Goal: Task Accomplishment & Management: Manage account settings

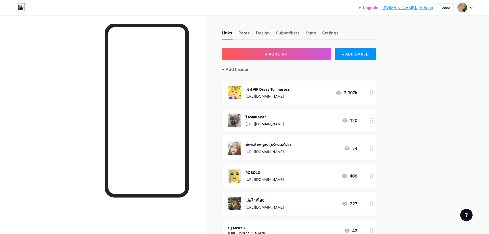
scroll to position [77, 0]
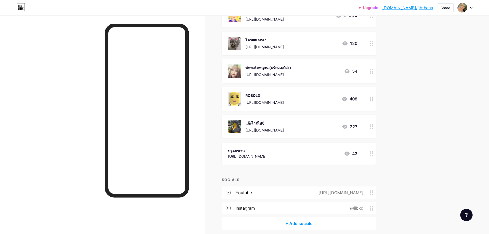
click at [270, 131] on div "[URL][DOMAIN_NAME]" at bounding box center [265, 129] width 39 height 5
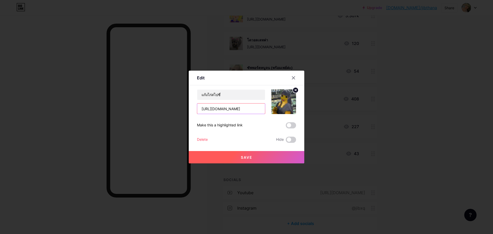
click at [236, 112] on input "[URL][DOMAIN_NAME]" at bounding box center [231, 109] width 68 height 10
paste input "gXf78YqF"
type input "[URL][DOMAIN_NAME]"
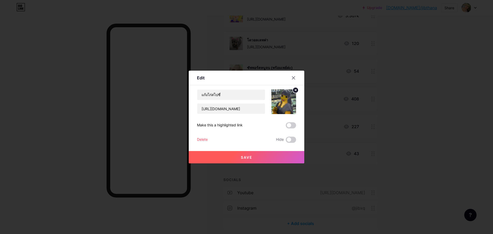
click at [265, 159] on button "Save" at bounding box center [247, 157] width 116 height 12
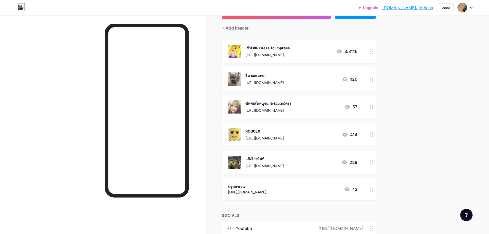
scroll to position [0, 0]
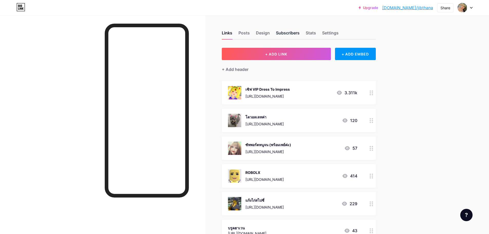
click at [294, 36] on div "Subscribers" at bounding box center [288, 34] width 24 height 9
drag, startPoint x: 253, startPoint y: 33, endPoint x: 221, endPoint y: 36, distance: 32.0
click at [253, 33] on div "Links Posts Design Subscribers Stats Settings" at bounding box center [299, 31] width 154 height 18
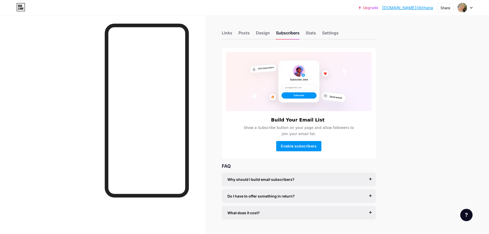
click at [221, 37] on div "Links Posts Design Subscribers Stats Settings Build Your Email List Show a Subs…" at bounding box center [199, 130] width 398 height 230
drag, startPoint x: 229, startPoint y: 31, endPoint x: 286, endPoint y: 15, distance: 59.0
click at [229, 32] on div "Links" at bounding box center [227, 34] width 11 height 9
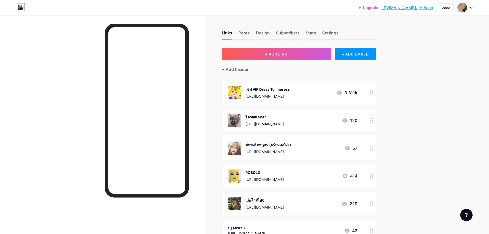
click at [470, 9] on div at bounding box center [465, 7] width 15 height 9
click at [426, 9] on link "[DOMAIN_NAME]/jibthana" at bounding box center [407, 8] width 51 height 6
